Goal: Transaction & Acquisition: Purchase product/service

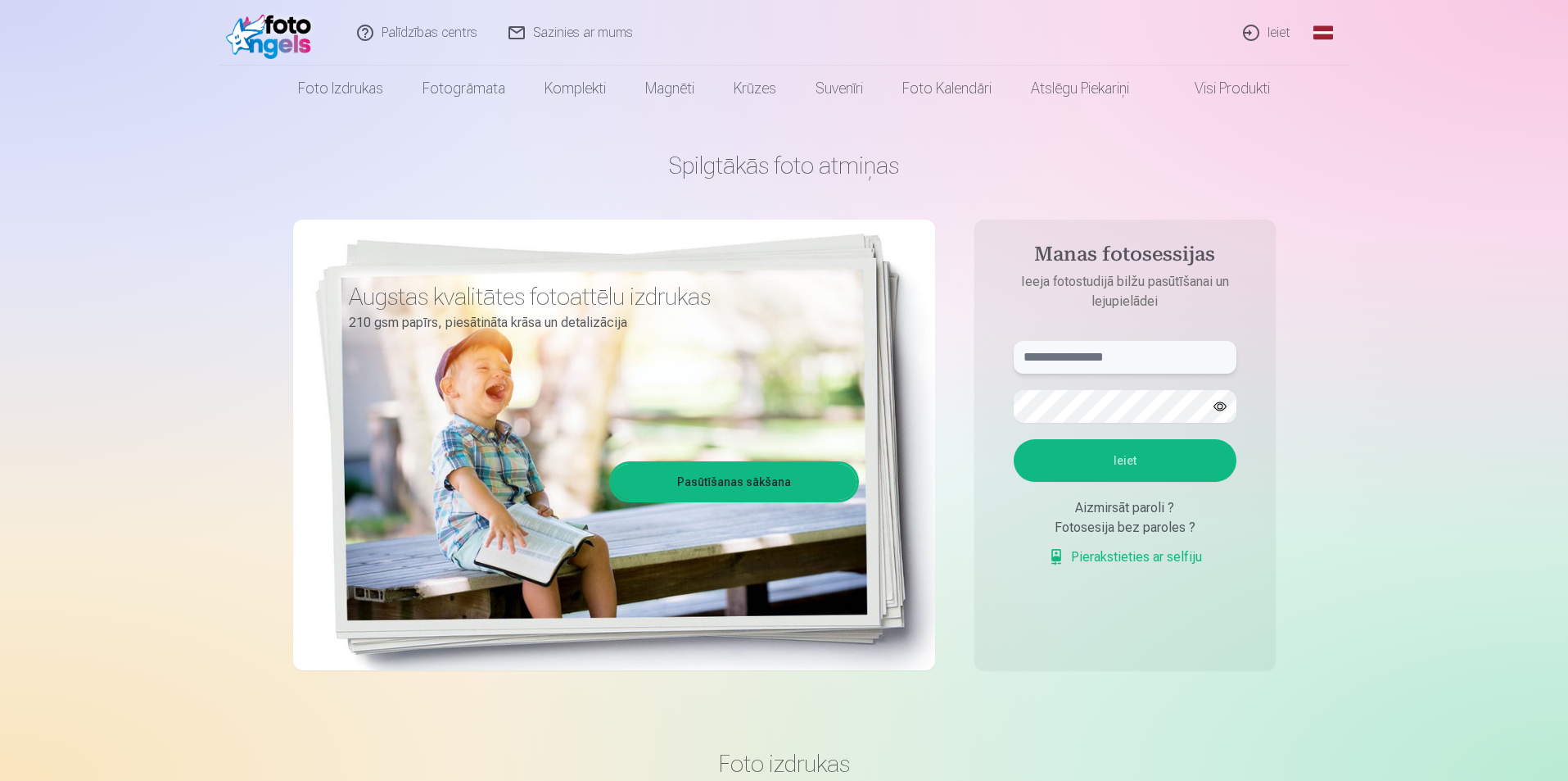
click at [1088, 357] on input "text" at bounding box center [1124, 357] width 222 height 33
type input "*"
type input "**********"
click at [1222, 396] on button "button" at bounding box center [1220, 406] width 31 height 31
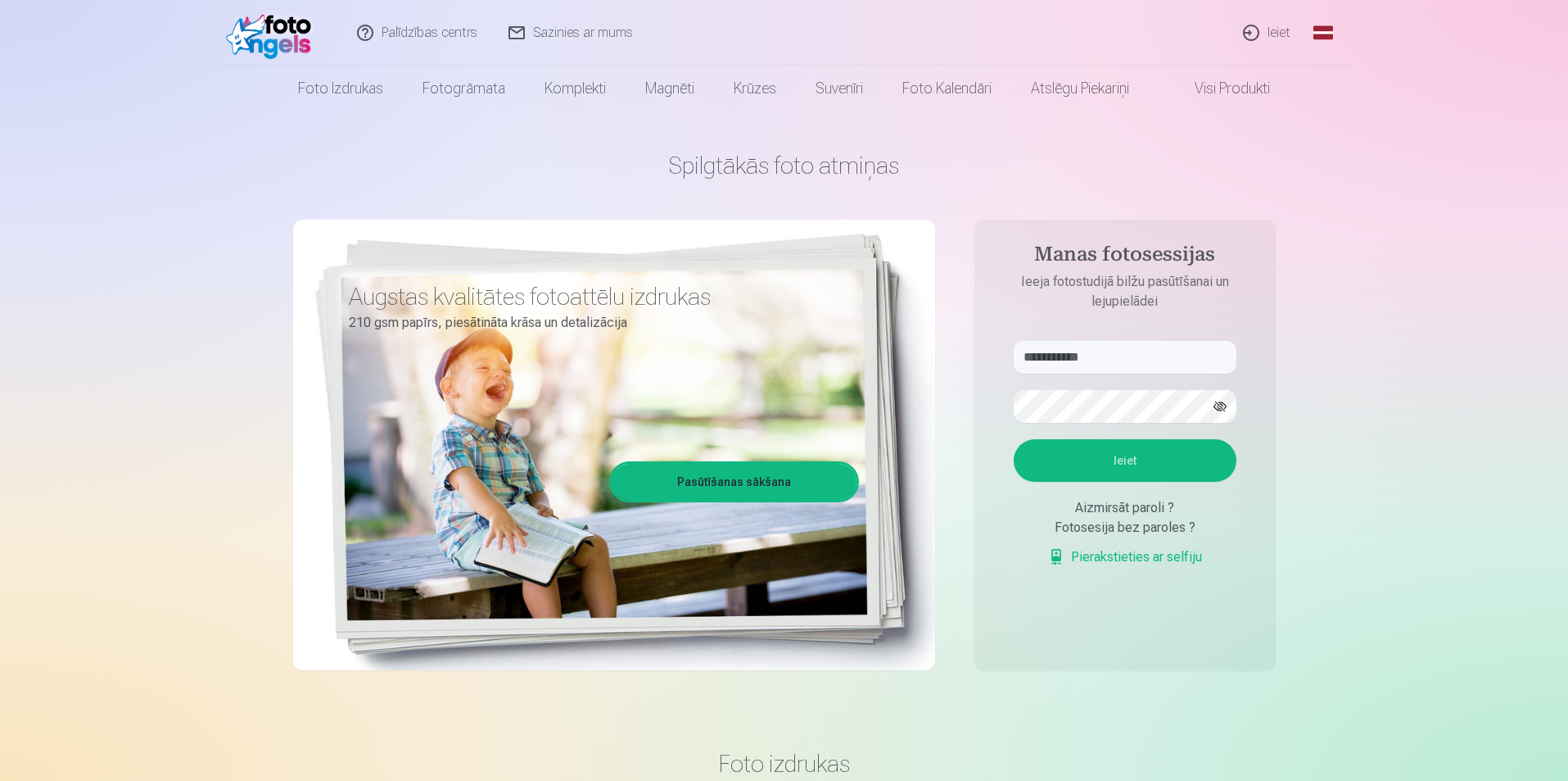
click at [1187, 464] on button "Ieiet" at bounding box center [1124, 460] width 222 height 43
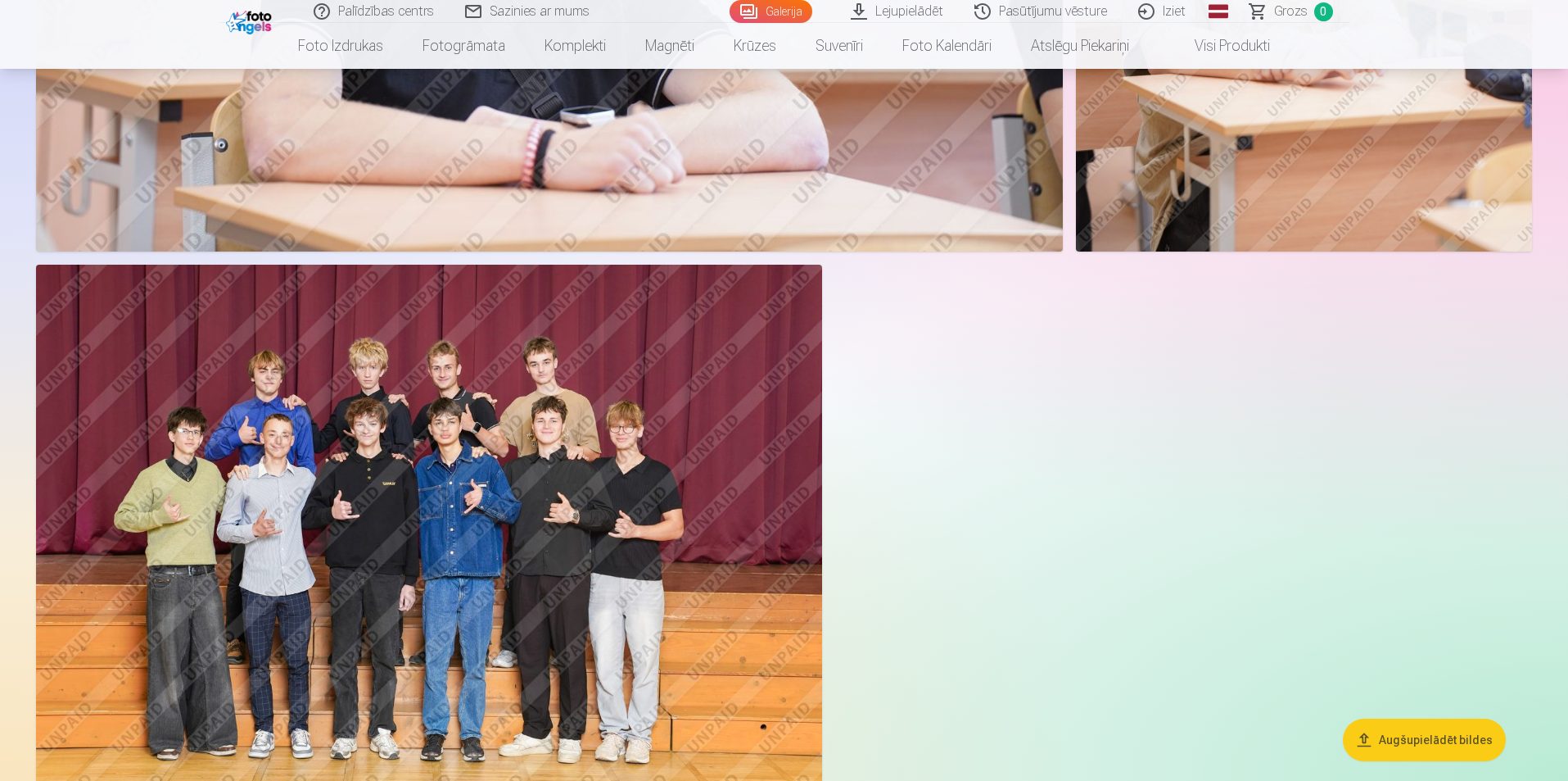
scroll to position [5161, 0]
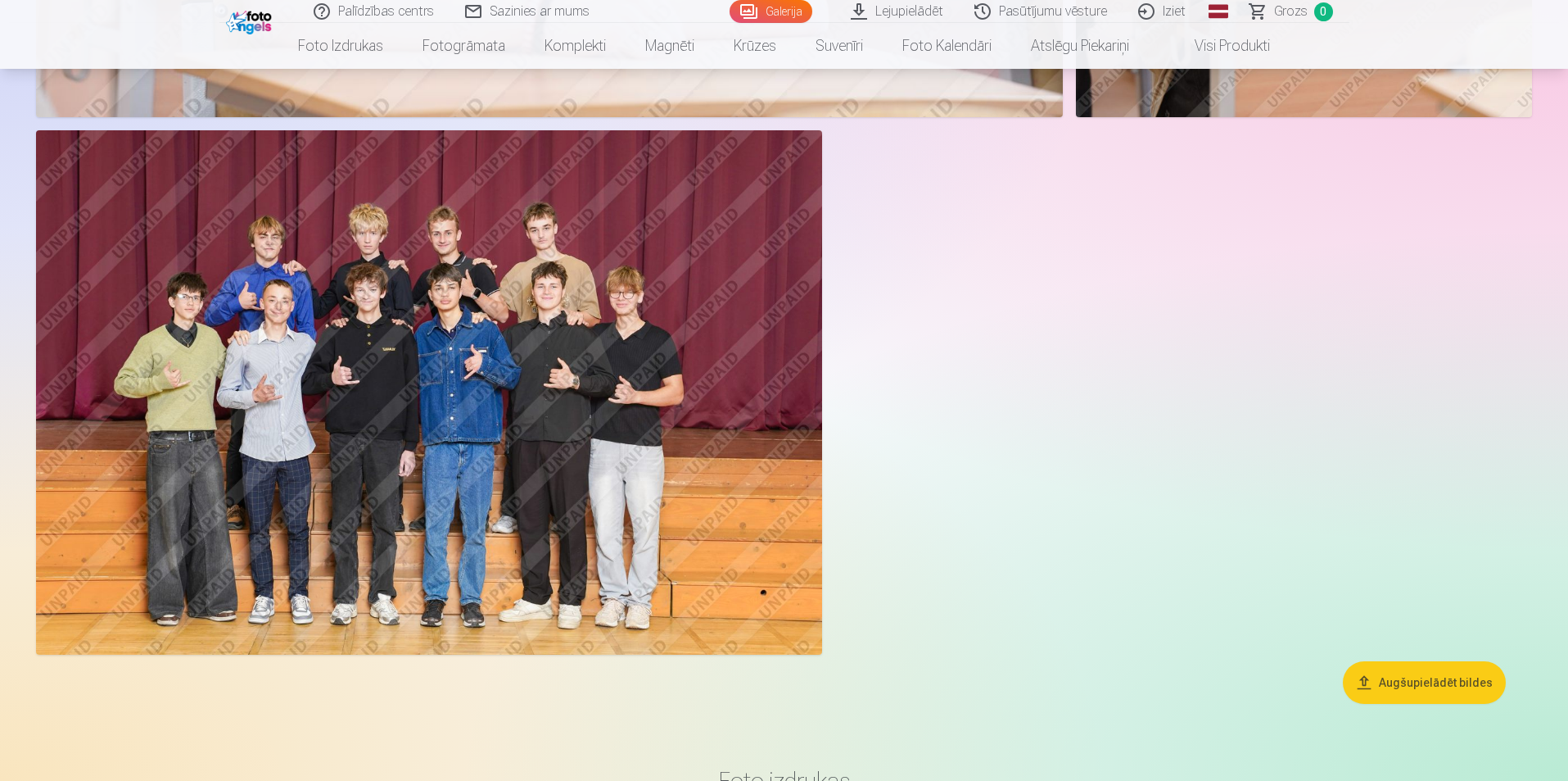
click at [362, 316] on img at bounding box center [429, 392] width 786 height 525
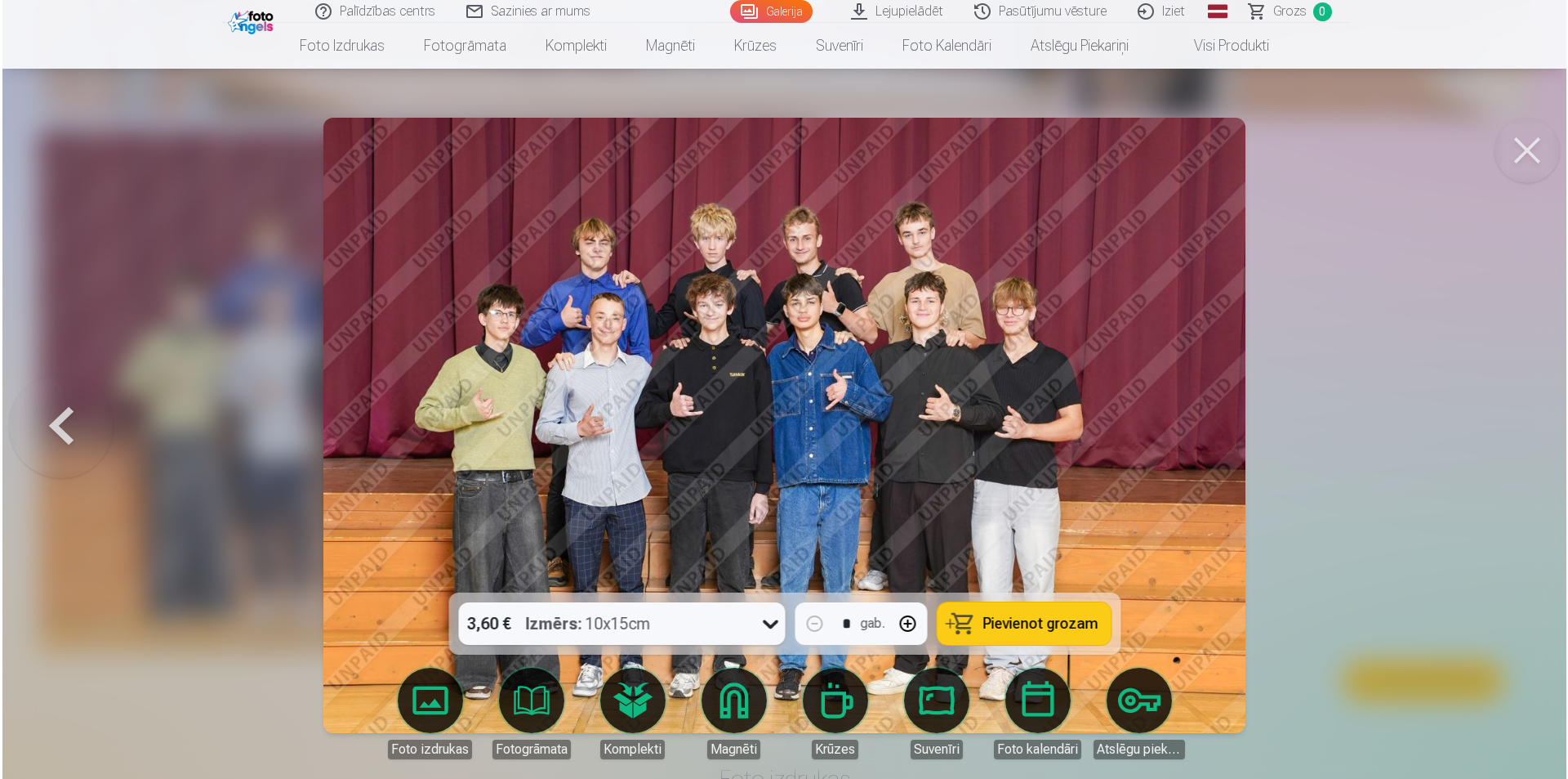
scroll to position [5160, 0]
click at [1535, 142] on button at bounding box center [1528, 149] width 65 height 65
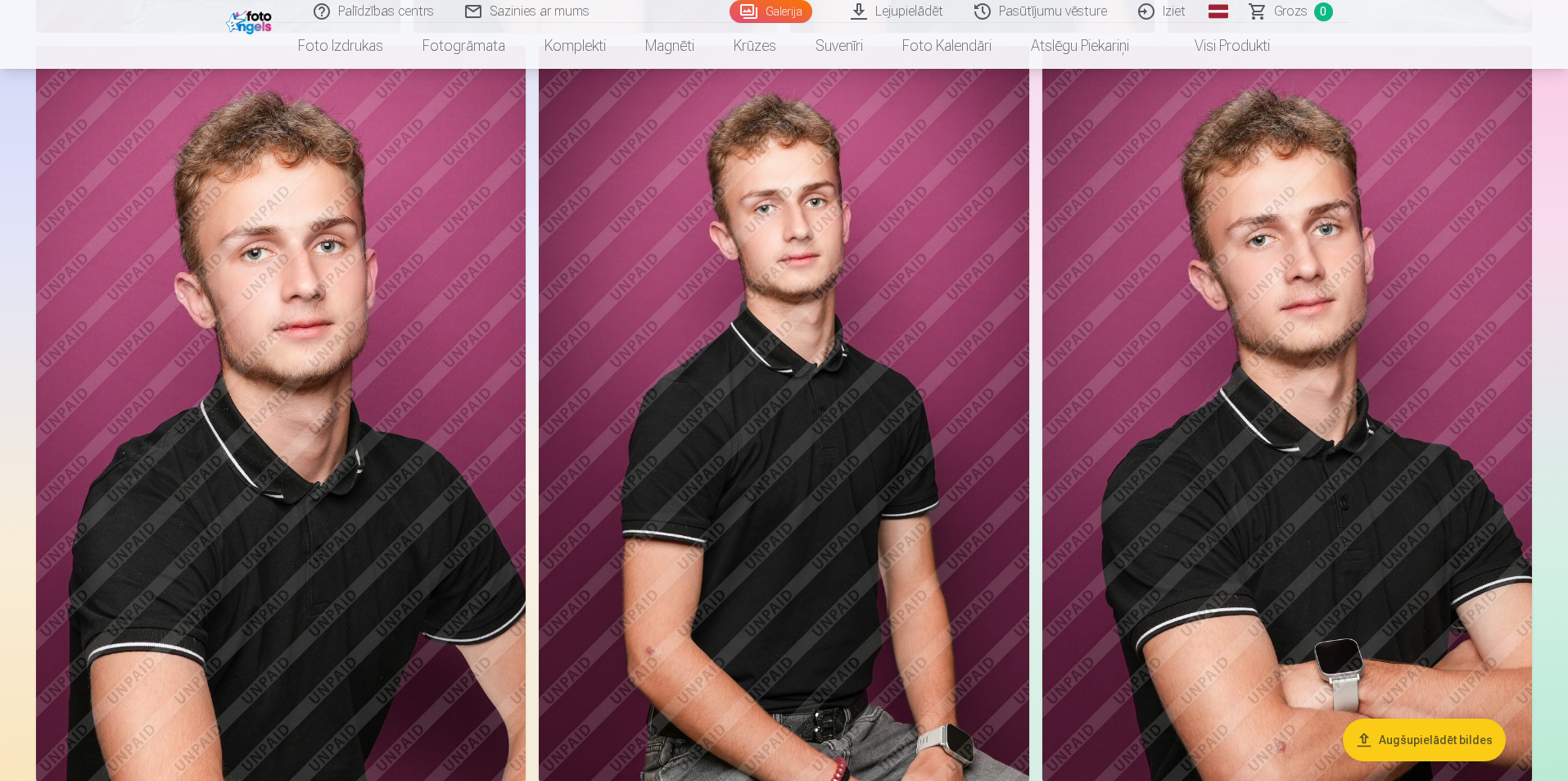
click at [813, 336] on img at bounding box center [784, 413] width 489 height 735
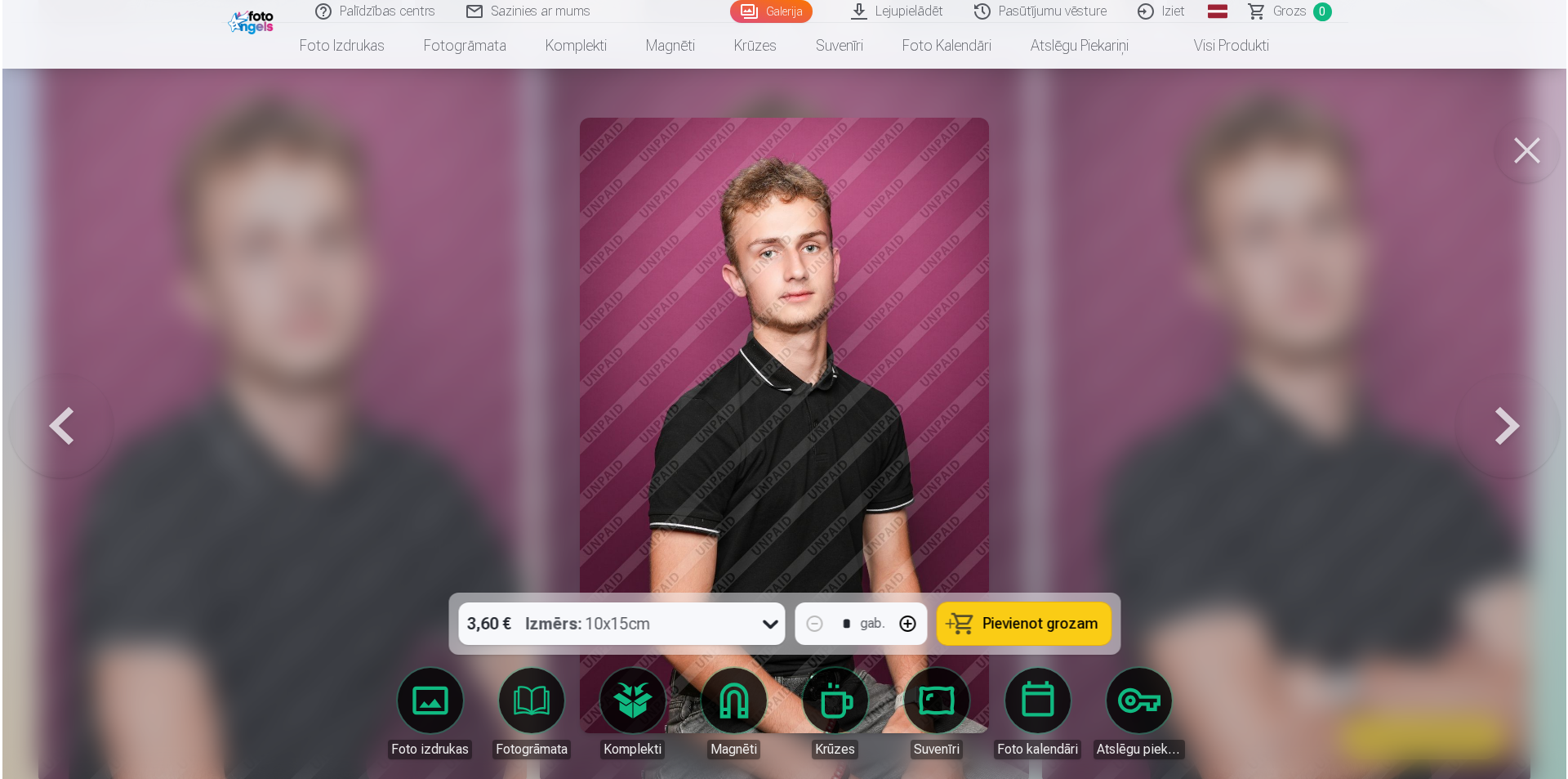
scroll to position [1390, 0]
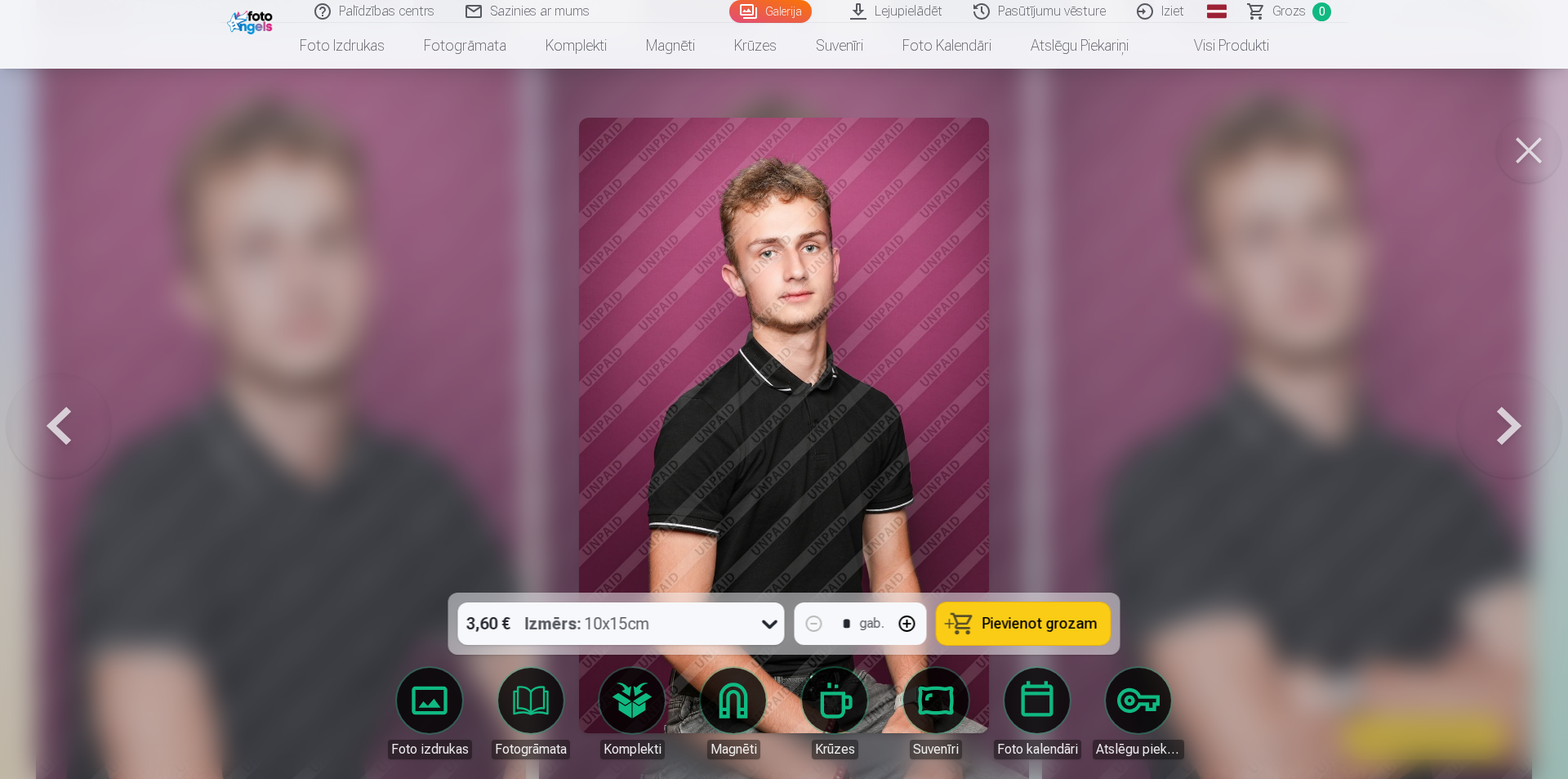
click at [1503, 411] on button at bounding box center [1510, 424] width 105 height 301
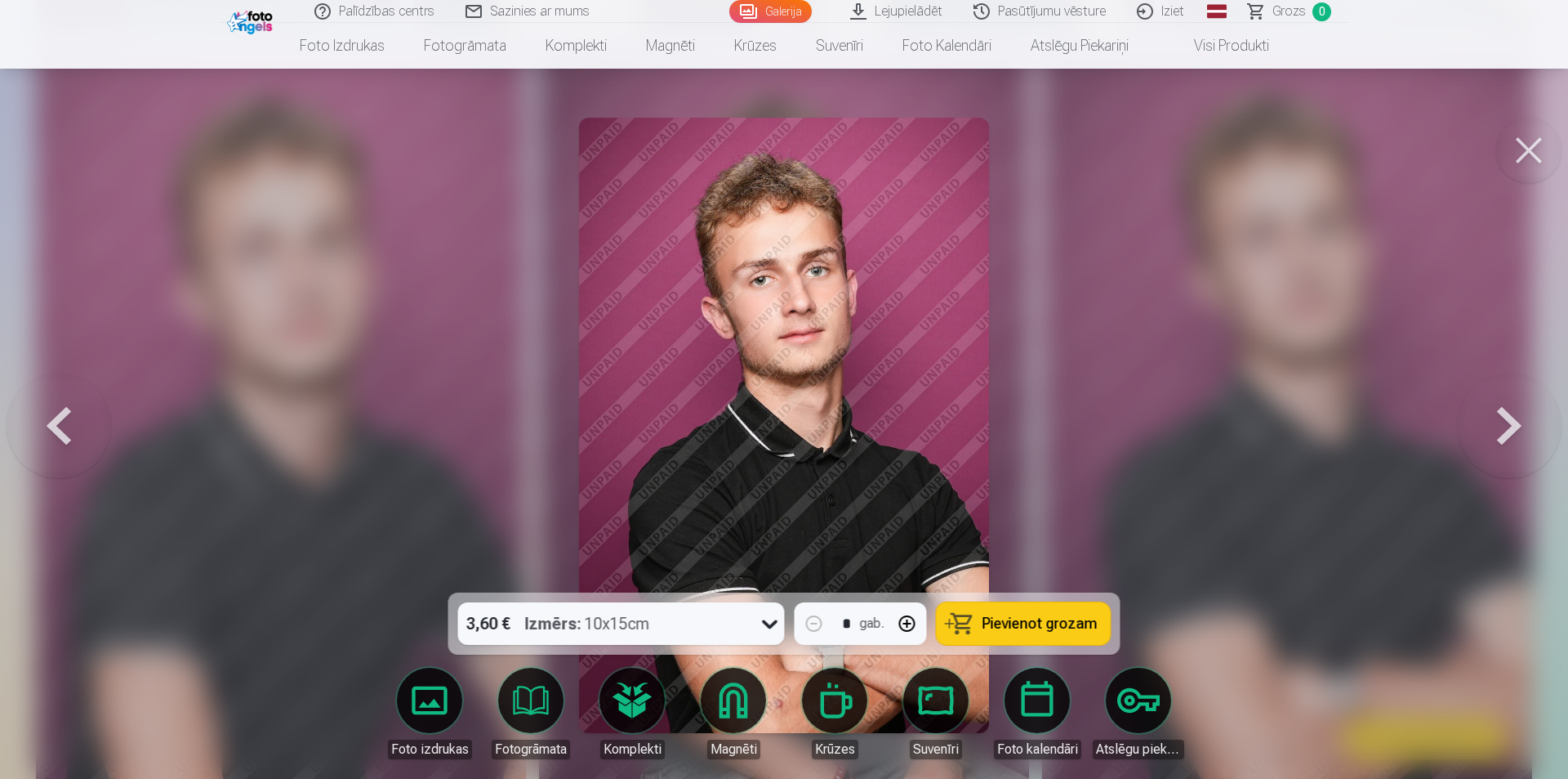
click at [1503, 411] on button at bounding box center [1510, 424] width 105 height 301
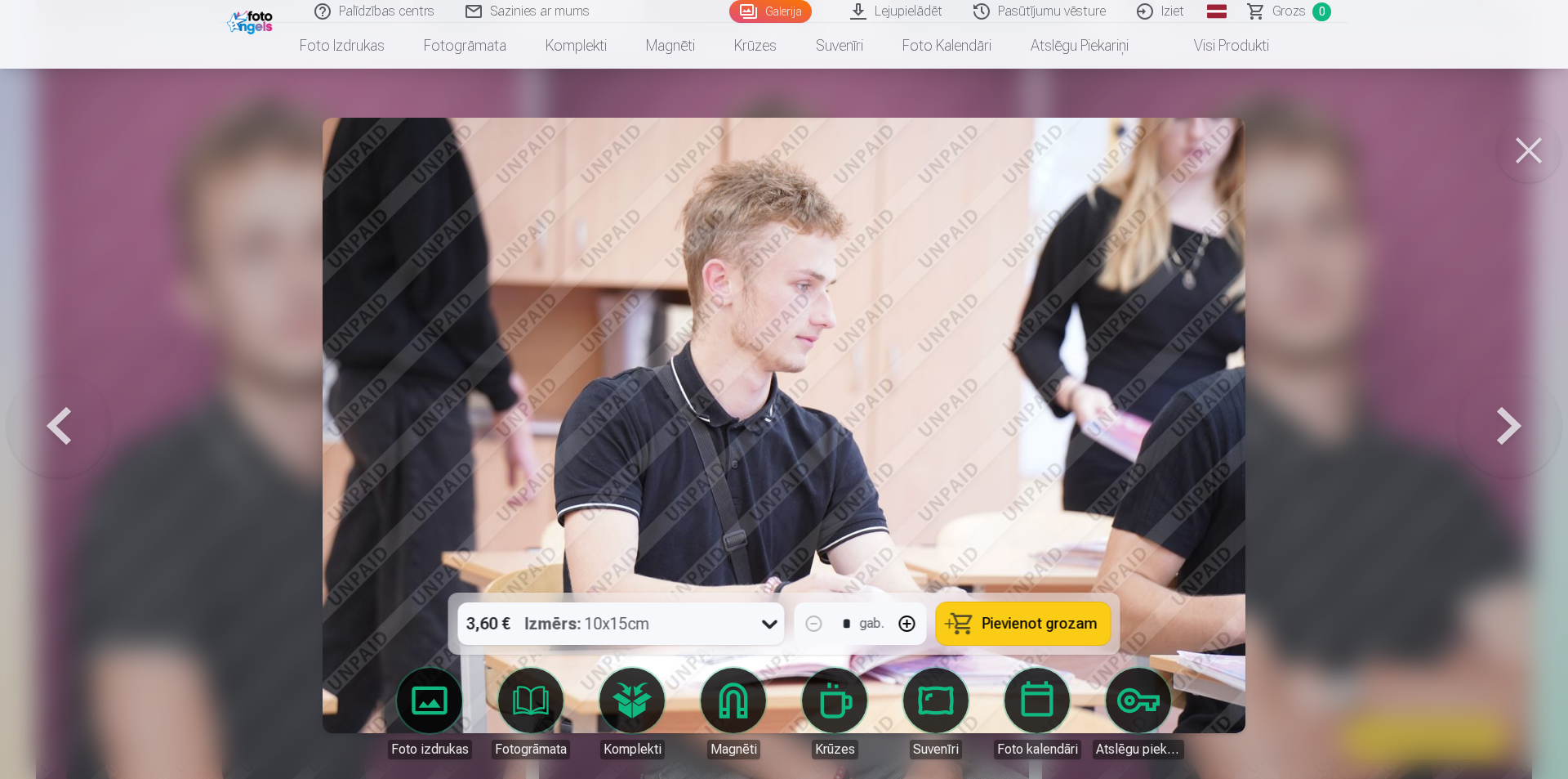
click at [68, 427] on button at bounding box center [59, 424] width 105 height 301
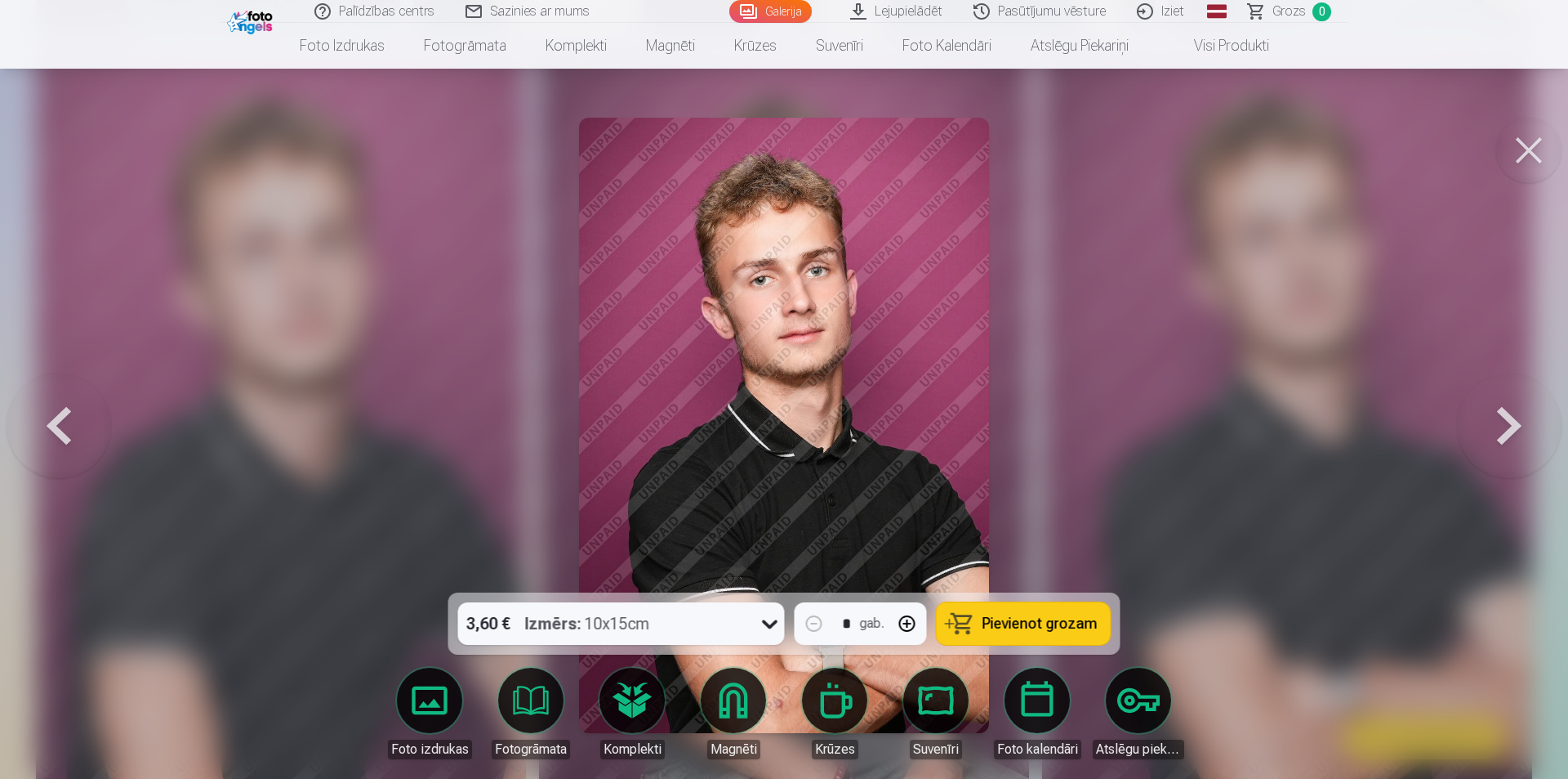
click at [68, 427] on button at bounding box center [59, 424] width 105 height 301
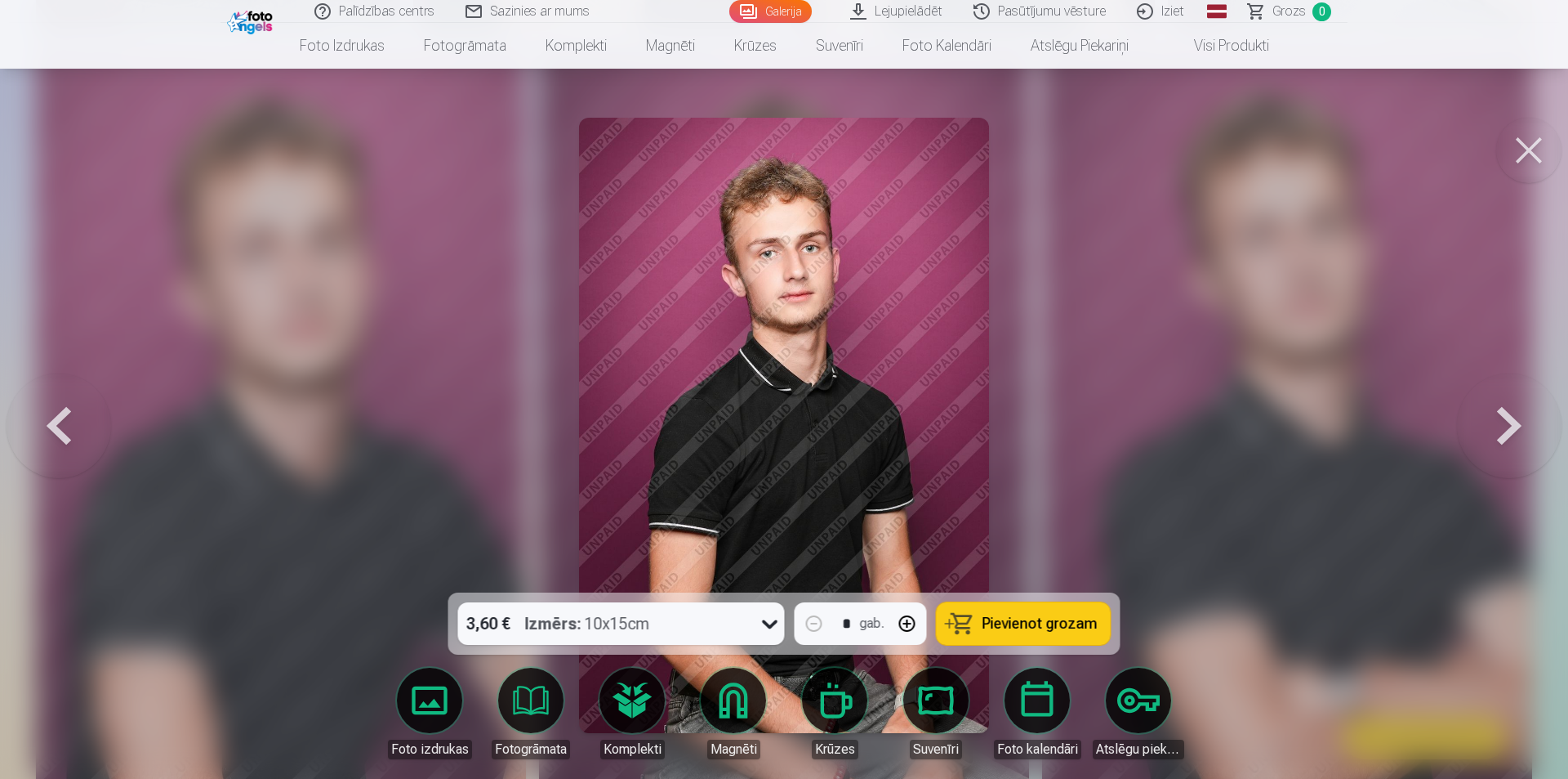
click at [68, 427] on button at bounding box center [59, 424] width 105 height 301
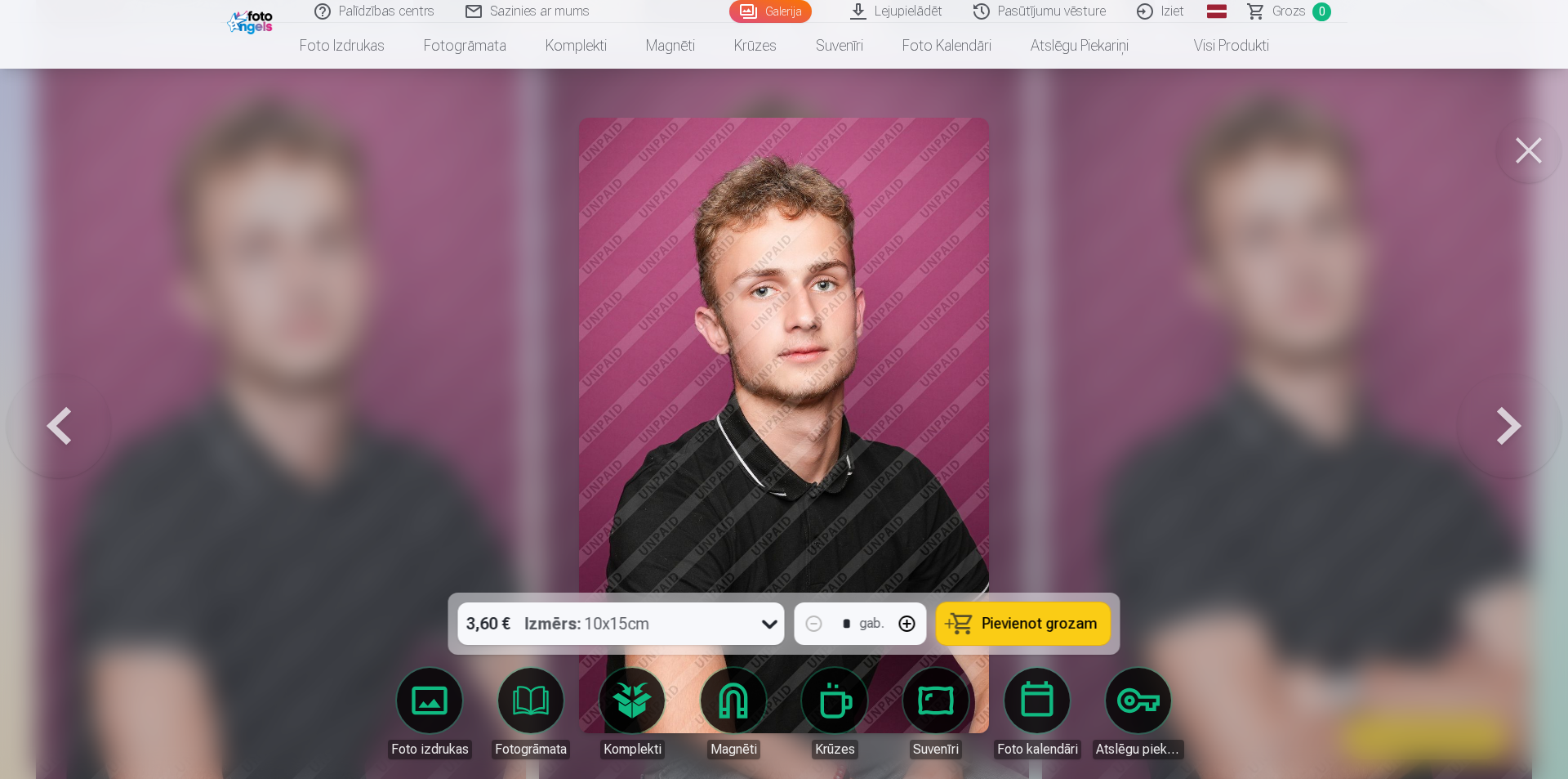
click at [1527, 414] on button at bounding box center [1510, 424] width 105 height 301
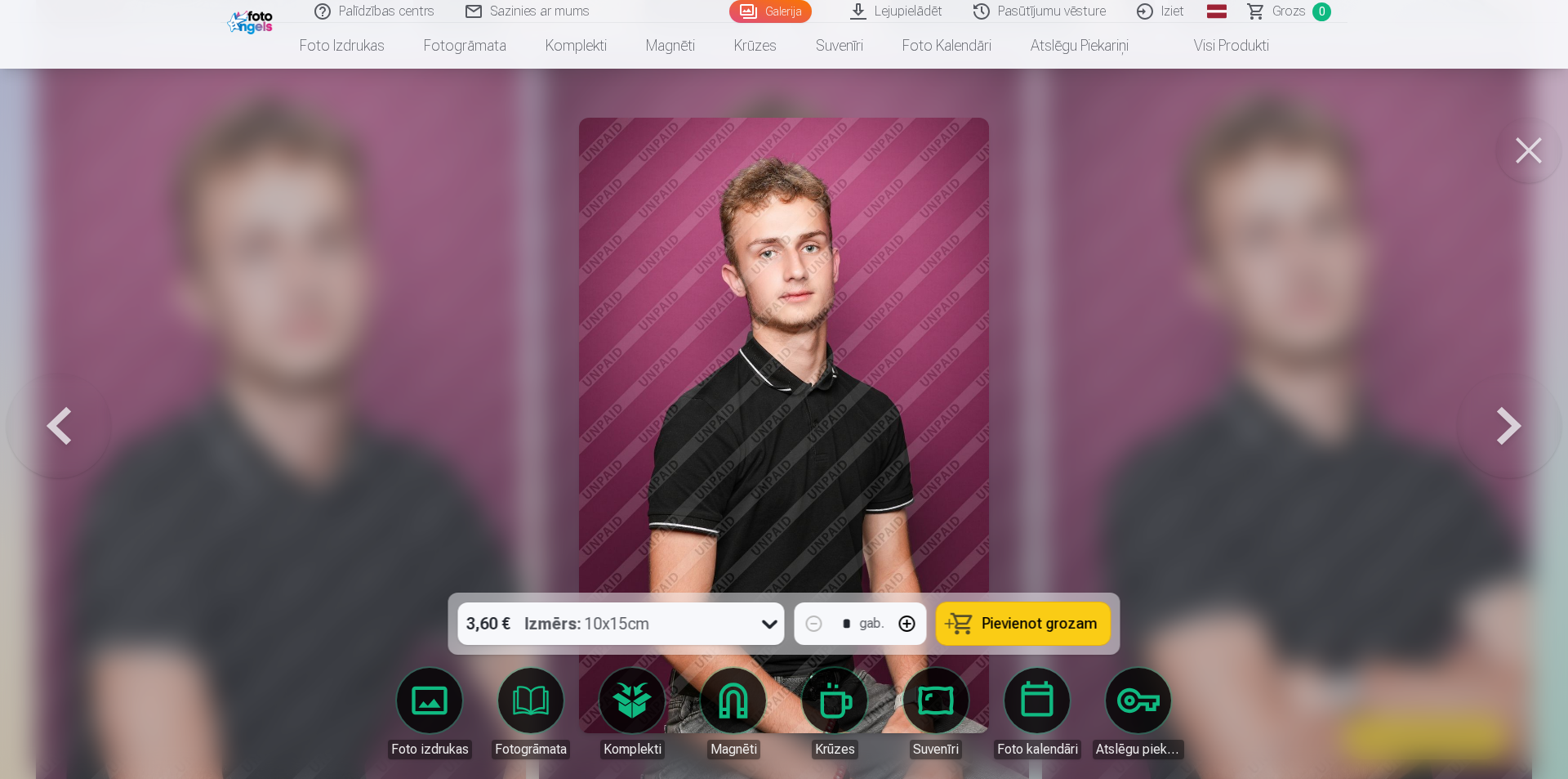
click at [1316, 365] on div at bounding box center [784, 390] width 1568 height 779
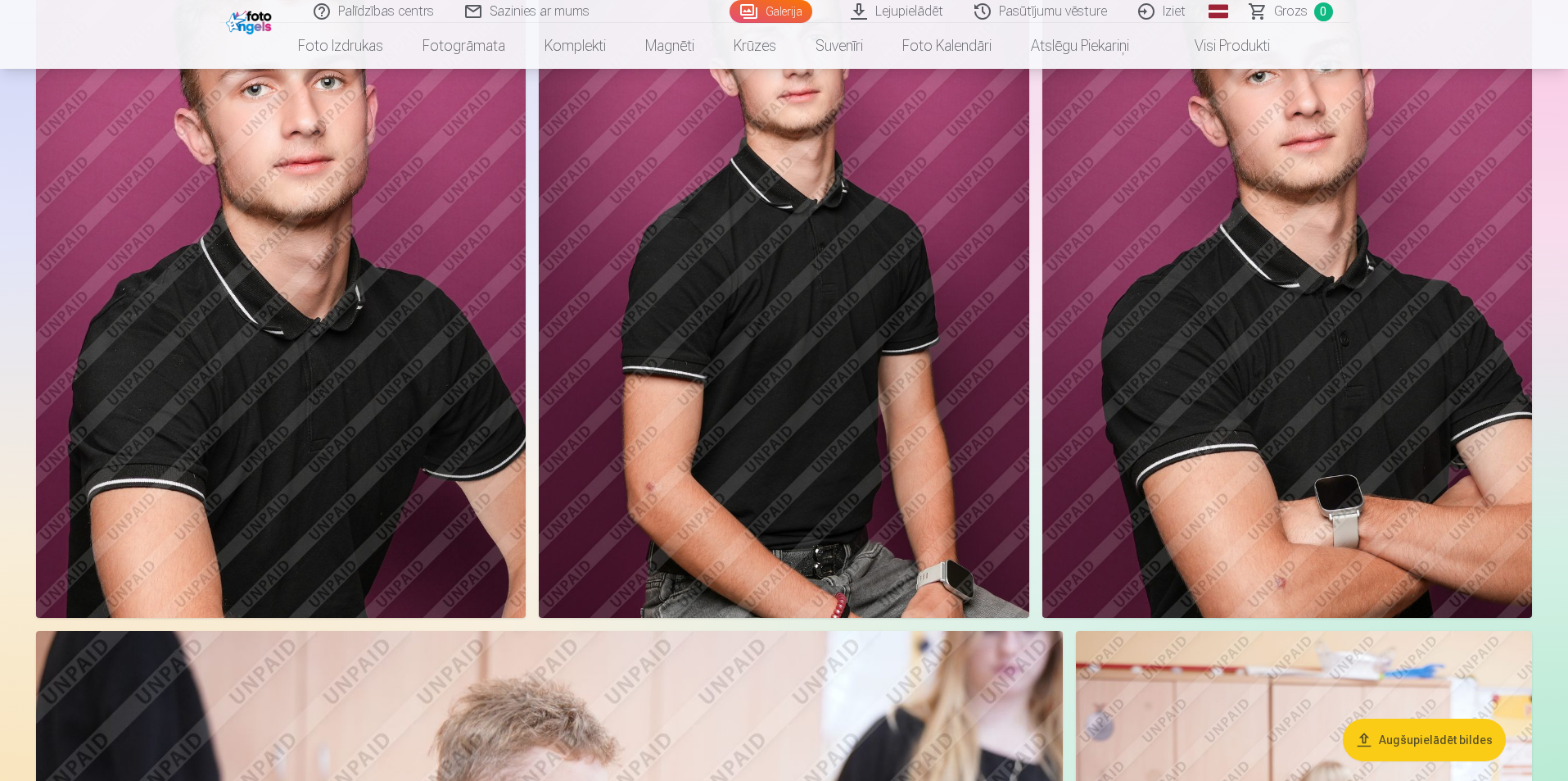
click at [1385, 360] on img at bounding box center [1287, 250] width 489 height 735
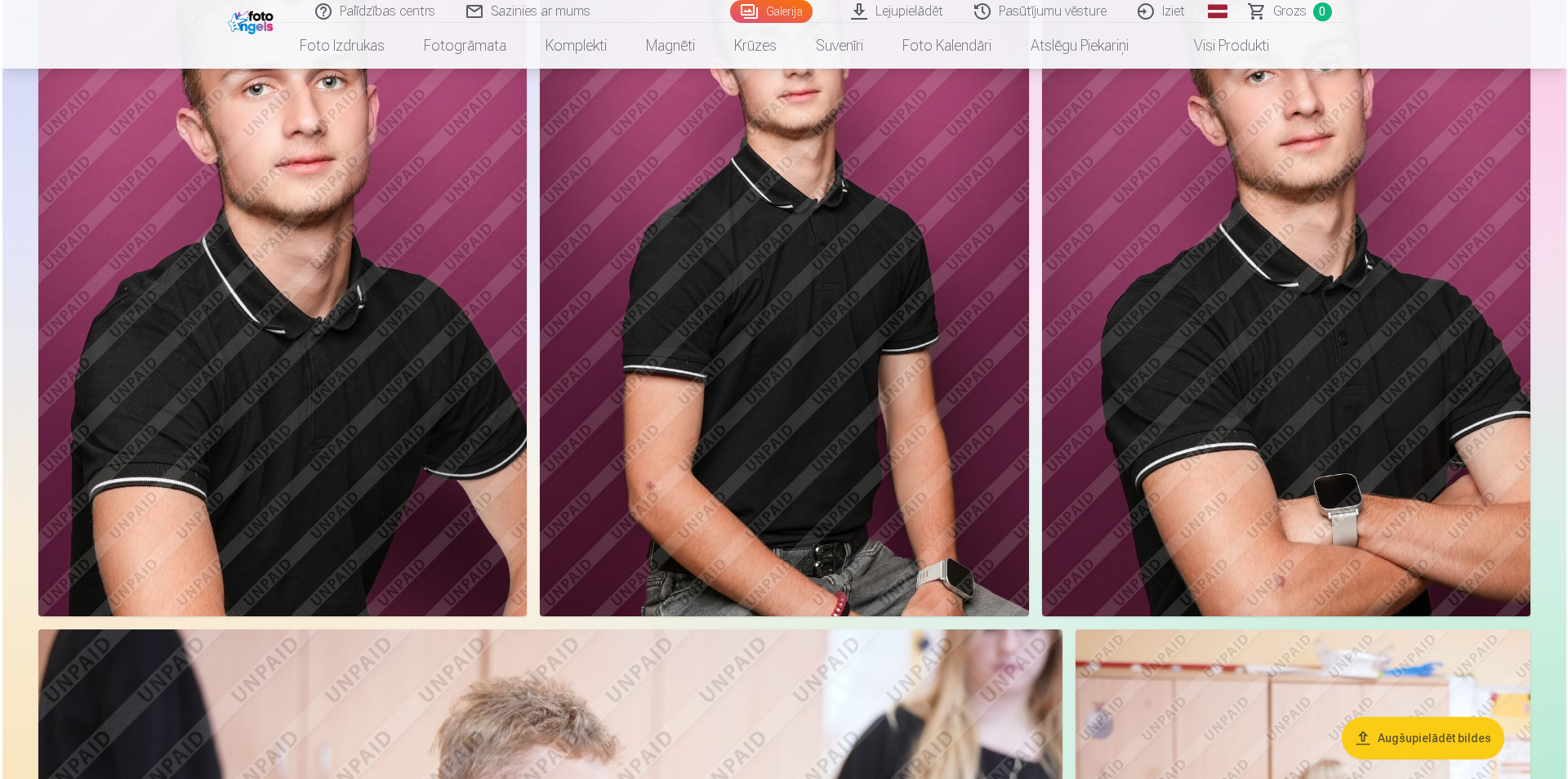
scroll to position [1556, 0]
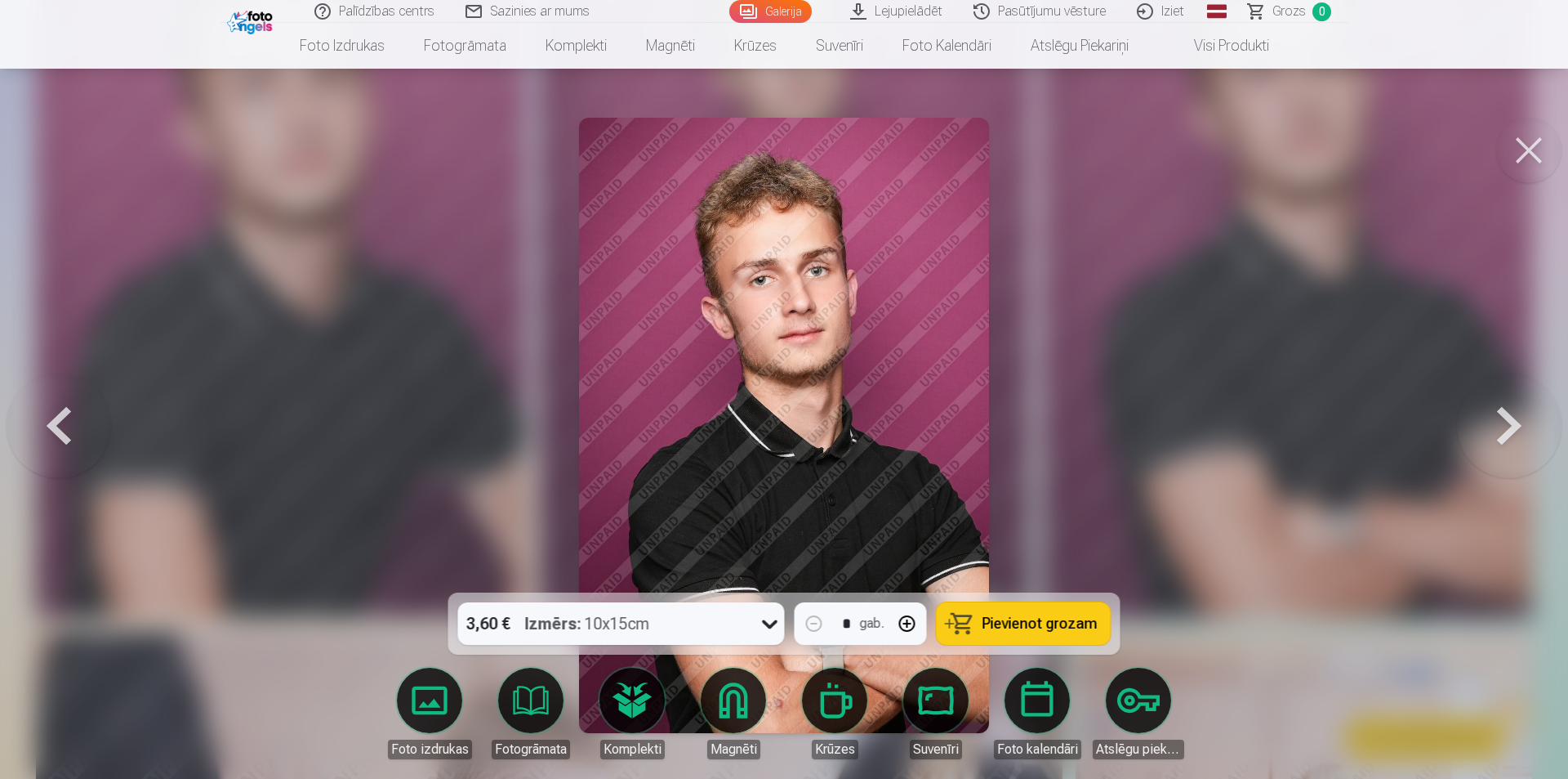
click at [1288, 378] on div at bounding box center [784, 390] width 1568 height 779
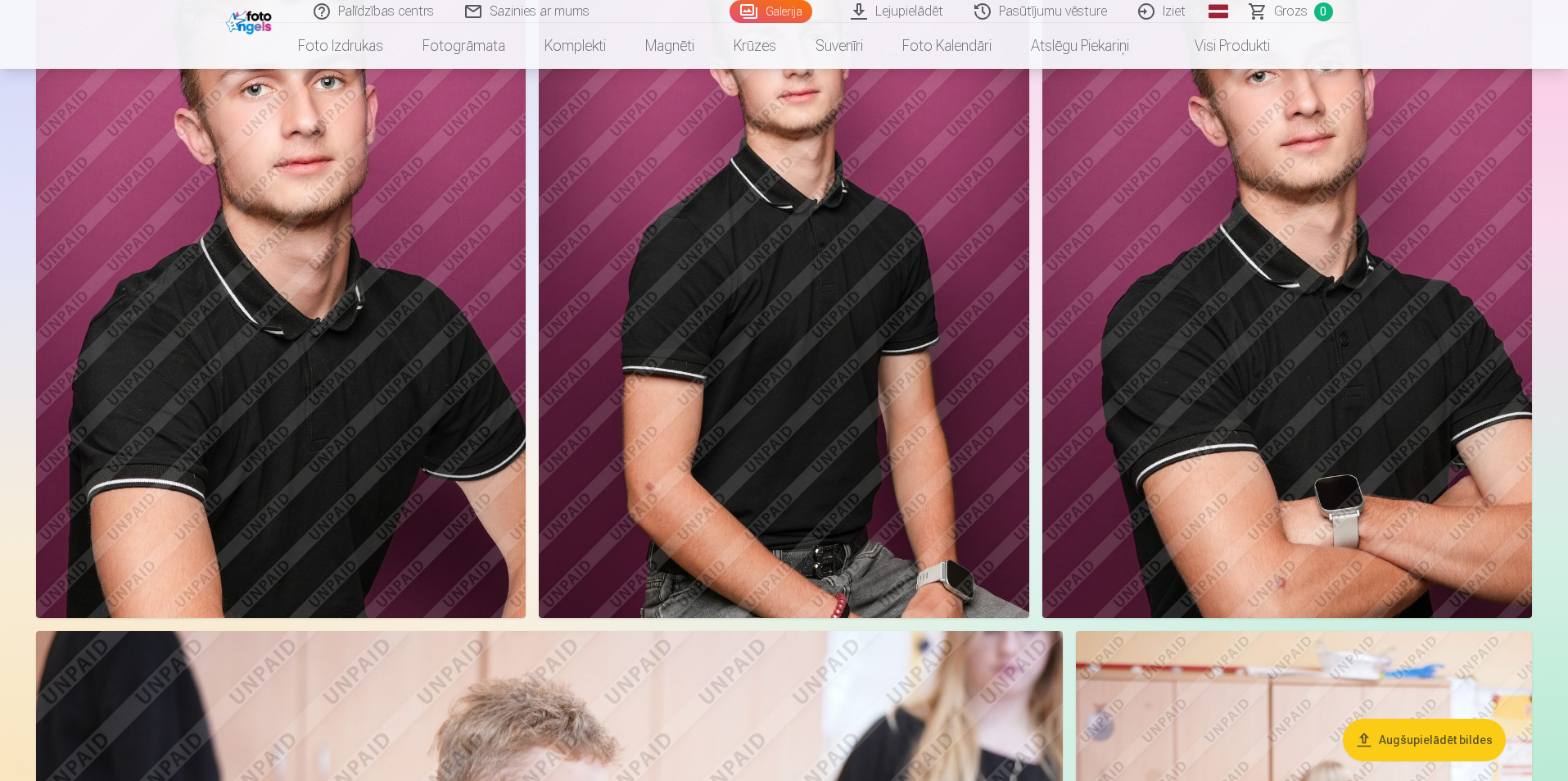
click at [1355, 379] on img at bounding box center [1287, 250] width 489 height 735
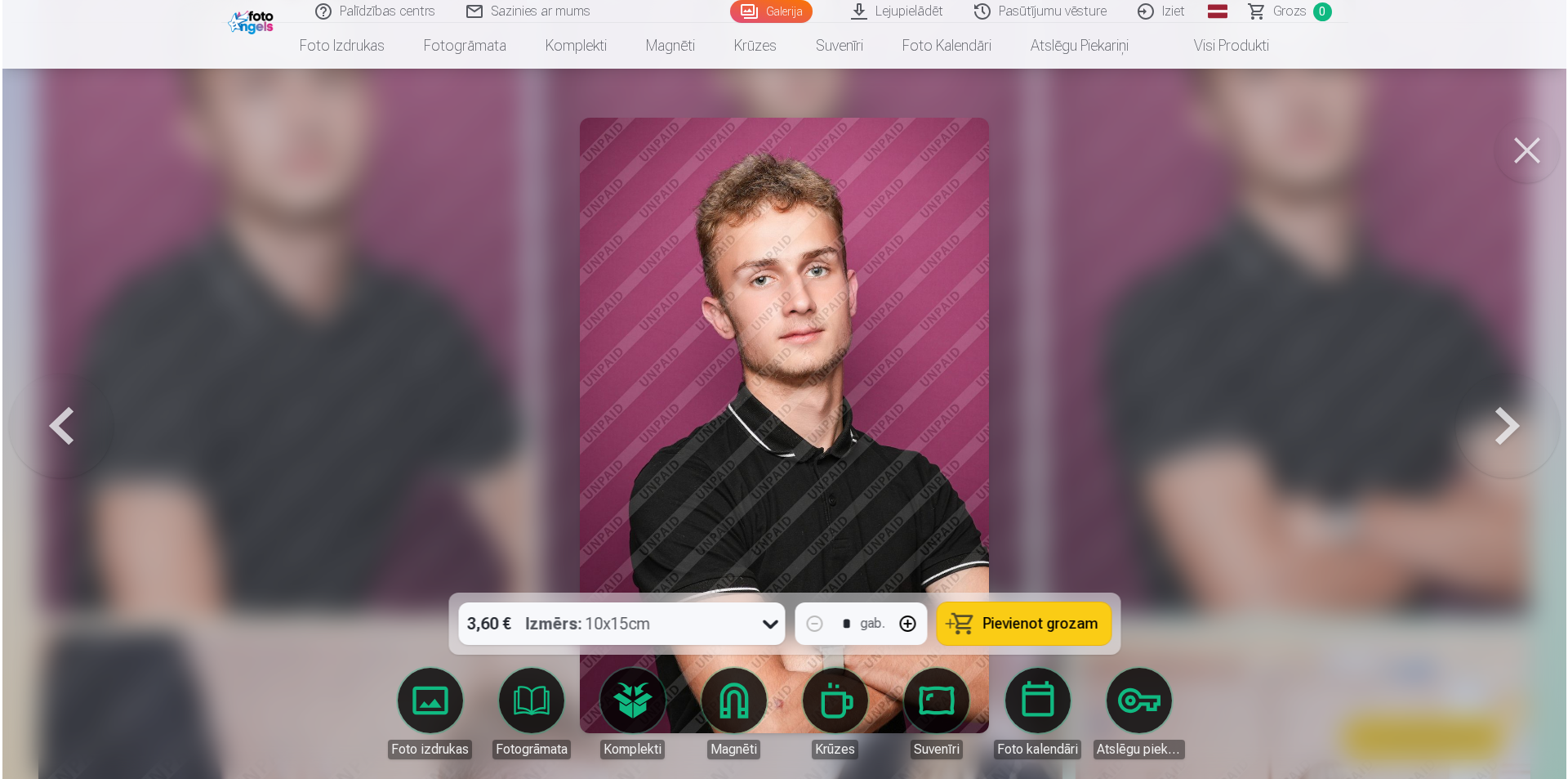
scroll to position [1556, 0]
click at [770, 373] on img at bounding box center [784, 424] width 410 height 615
drag, startPoint x: 1536, startPoint y: 155, endPoint x: 1510, endPoint y: 161, distance: 26.7
click at [1535, 156] on button at bounding box center [1528, 149] width 65 height 65
